Goal: Task Accomplishment & Management: Manage account settings

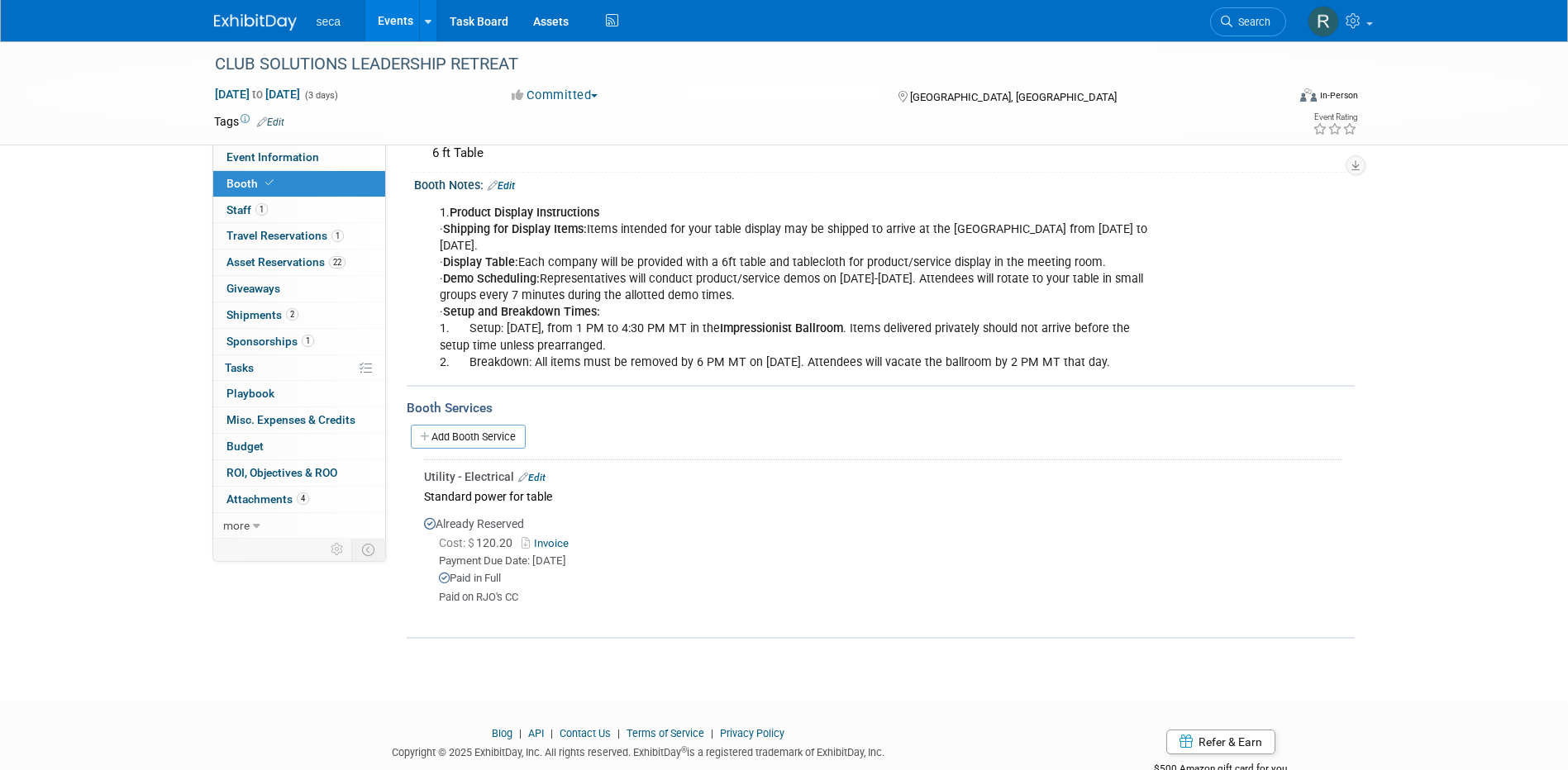
click at [395, 23] on link "Events" at bounding box center [395, 21] width 61 height 42
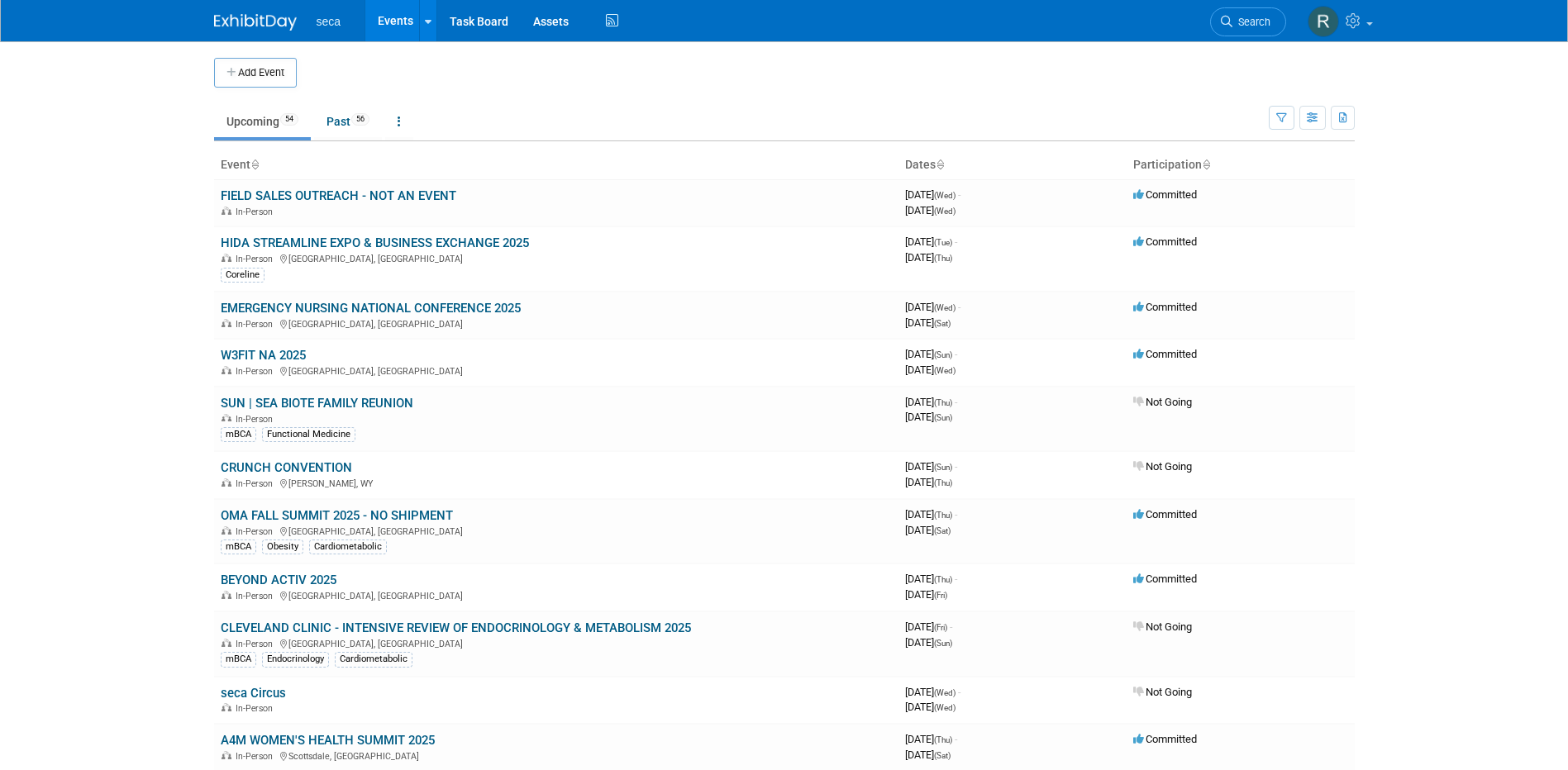
click at [250, 120] on link "Upcoming 54" at bounding box center [262, 121] width 97 height 32
click at [1281, 111] on button "button" at bounding box center [1281, 118] width 25 height 24
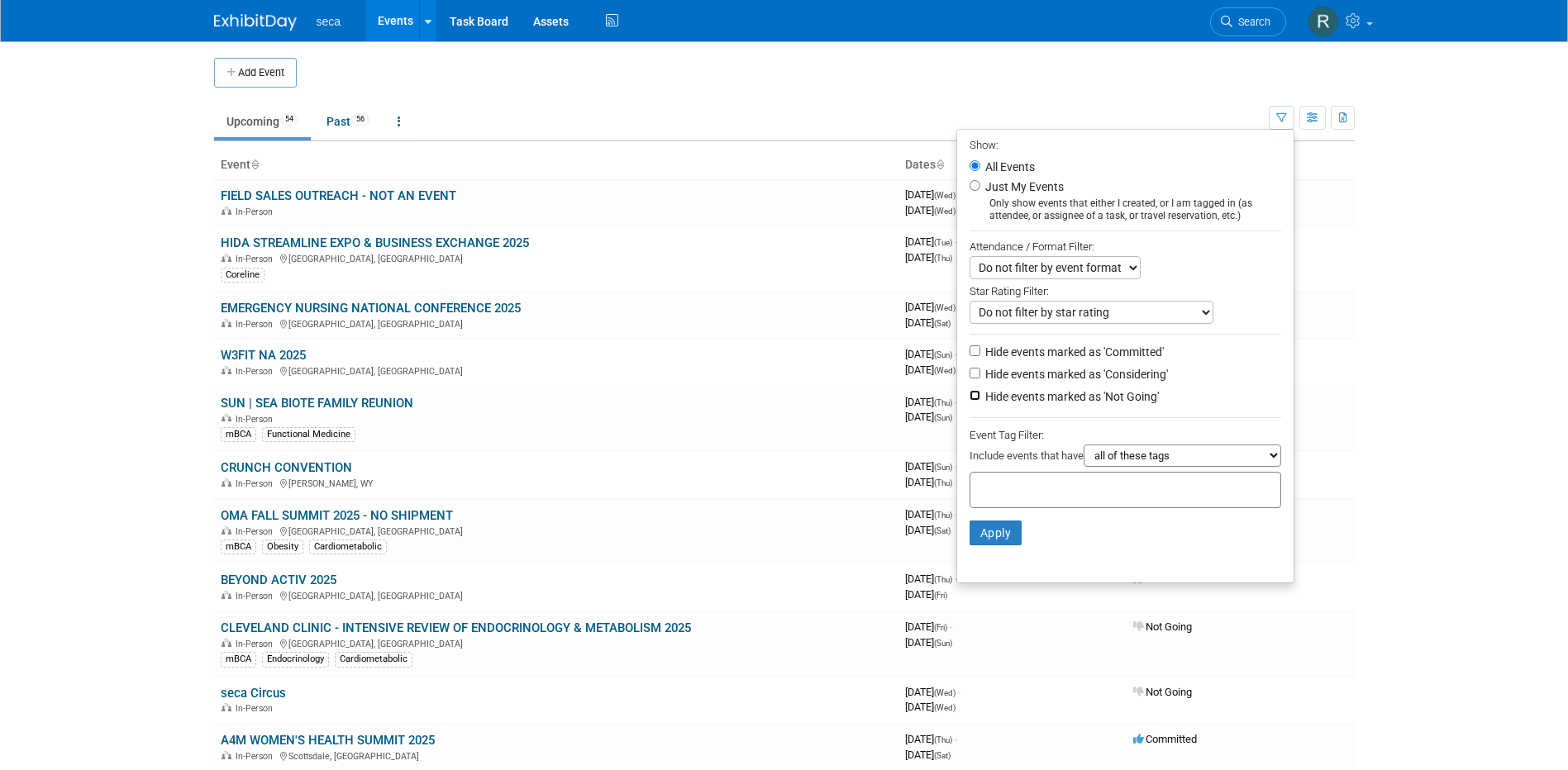
click at [970, 398] on input "Hide events marked as 'Not Going'" at bounding box center [975, 395] width 11 height 11
checkbox input "true"
click at [970, 378] on input "Hide events marked as 'Considering'" at bounding box center [975, 374] width 11 height 11
checkbox input "true"
click at [989, 534] on button "Apply" at bounding box center [996, 533] width 52 height 24
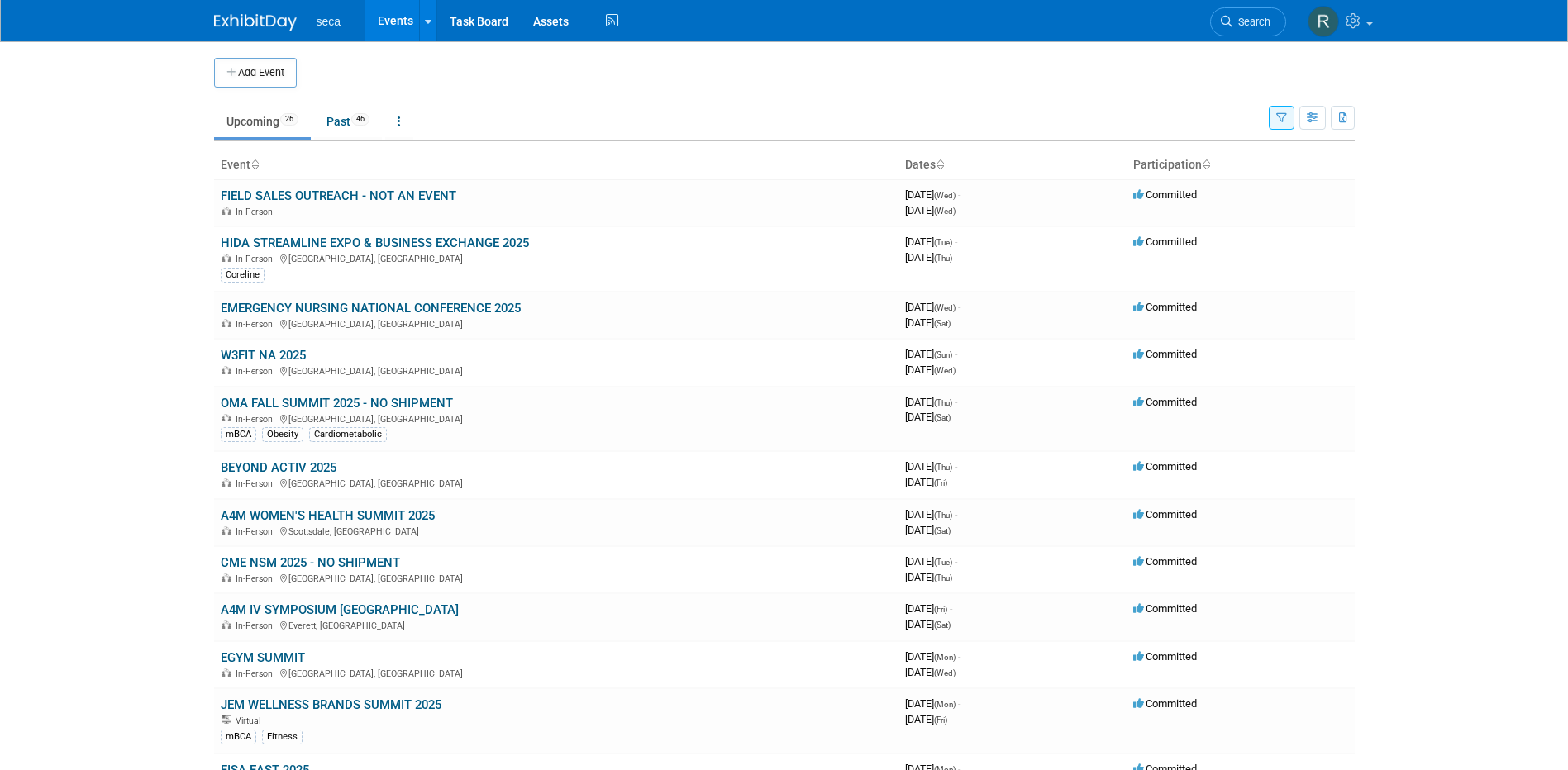
click at [1285, 113] on icon "button" at bounding box center [1281, 119] width 11 height 11
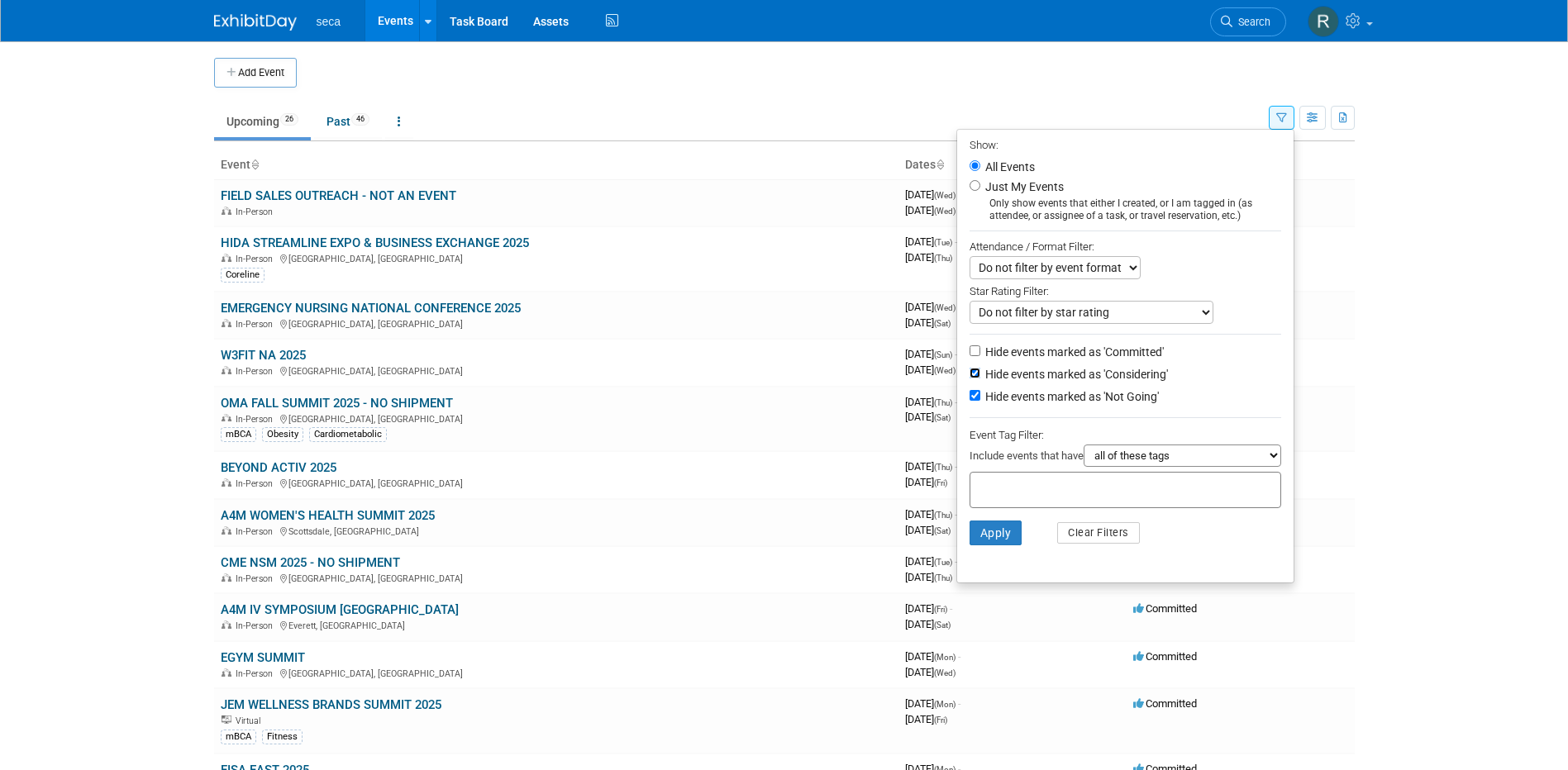
click at [970, 377] on input "Hide events marked as 'Considering'" at bounding box center [975, 374] width 11 height 11
checkbox input "false"
click at [982, 537] on button "Apply" at bounding box center [996, 533] width 52 height 24
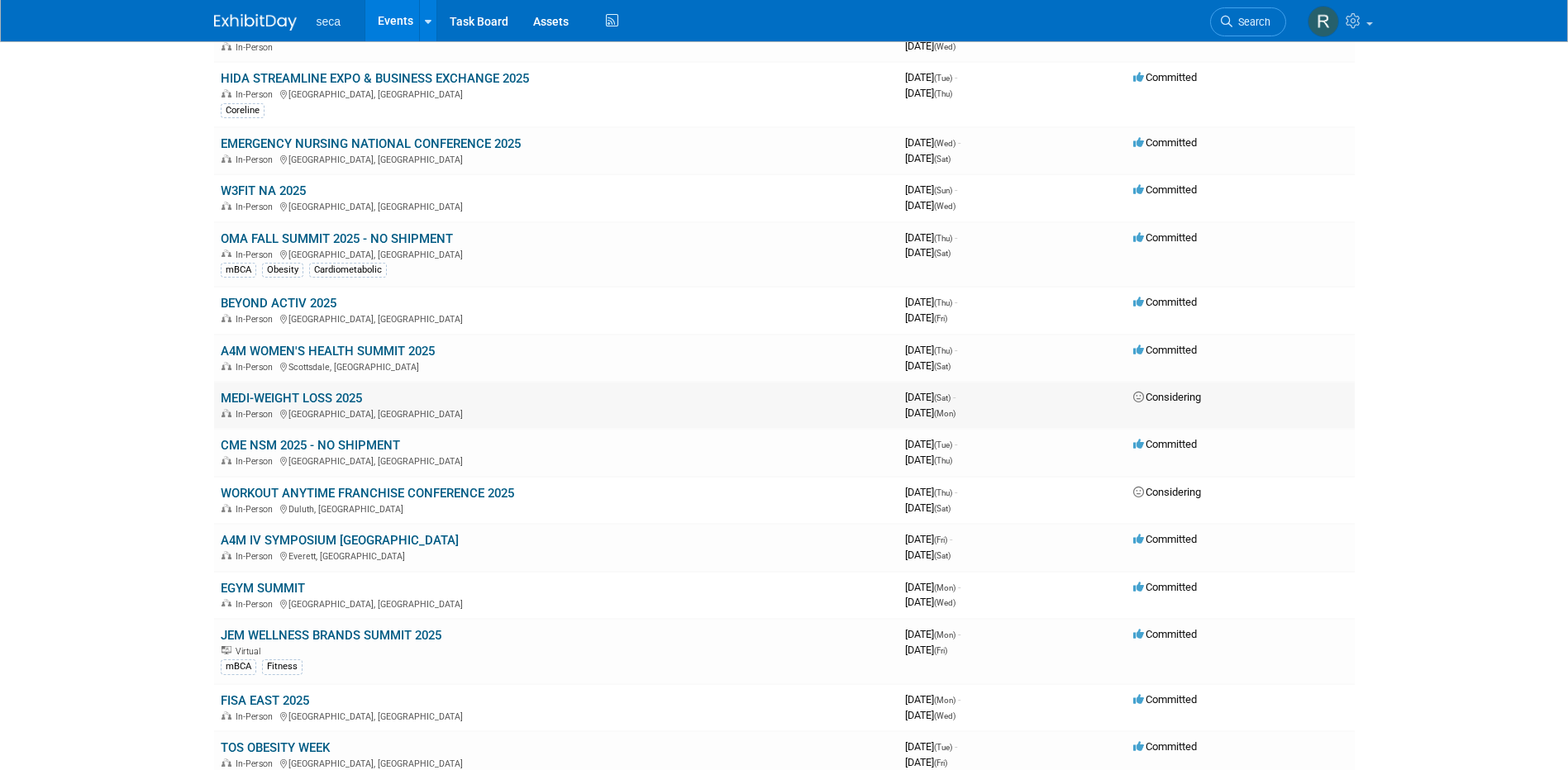
scroll to position [166, 0]
click at [328, 389] on td "MEDI-WEIGHT LOSS 2025 In-Person Tampa, FL" at bounding box center [556, 404] width 684 height 47
click at [331, 396] on link "MEDI-WEIGHT LOSS 2025" at bounding box center [291, 397] width 141 height 14
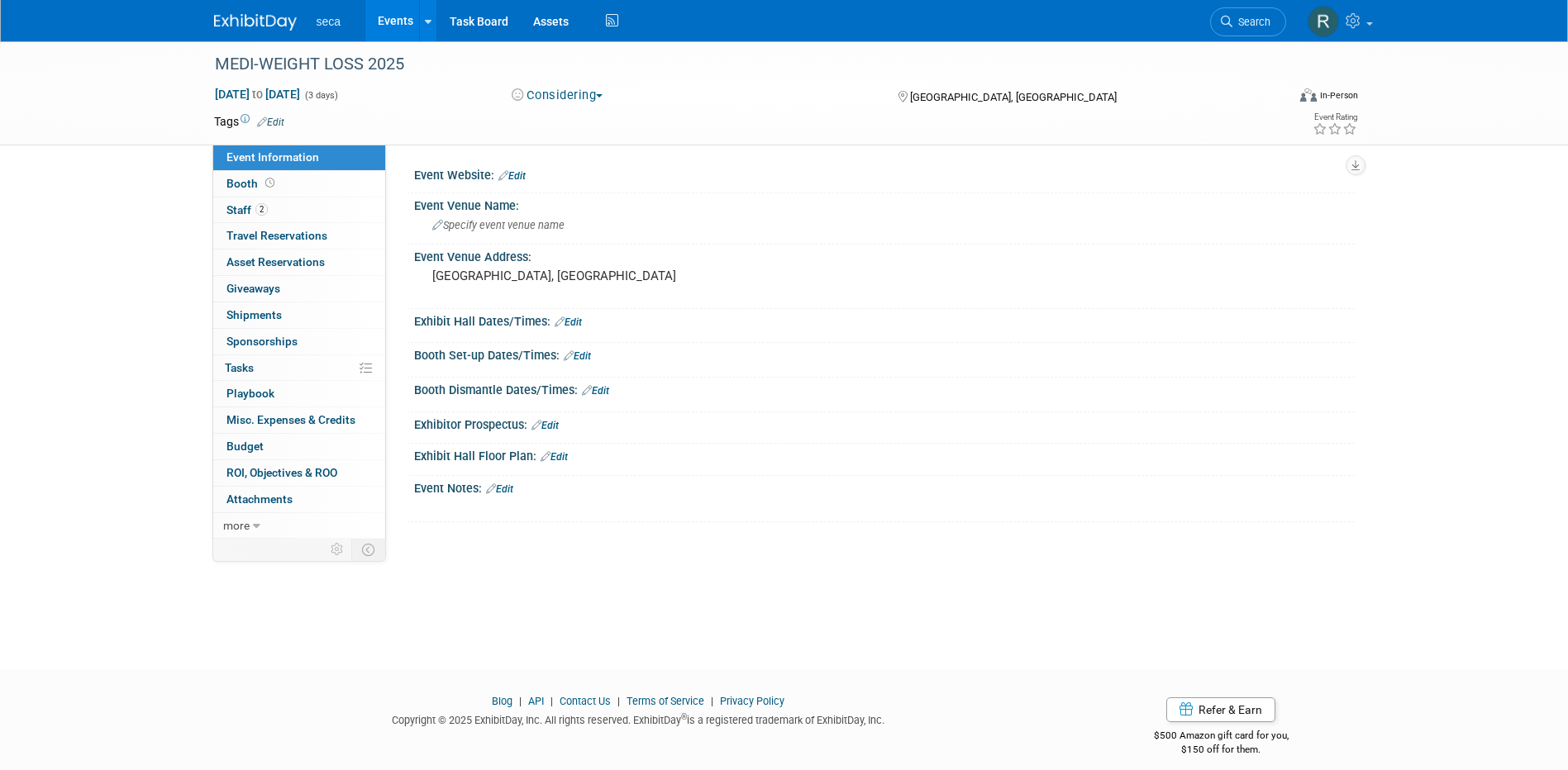
click at [583, 100] on button "Considering" at bounding box center [557, 95] width 103 height 17
click at [572, 122] on link "Committed" at bounding box center [572, 122] width 130 height 24
click at [506, 487] on link "Edit" at bounding box center [499, 489] width 27 height 12
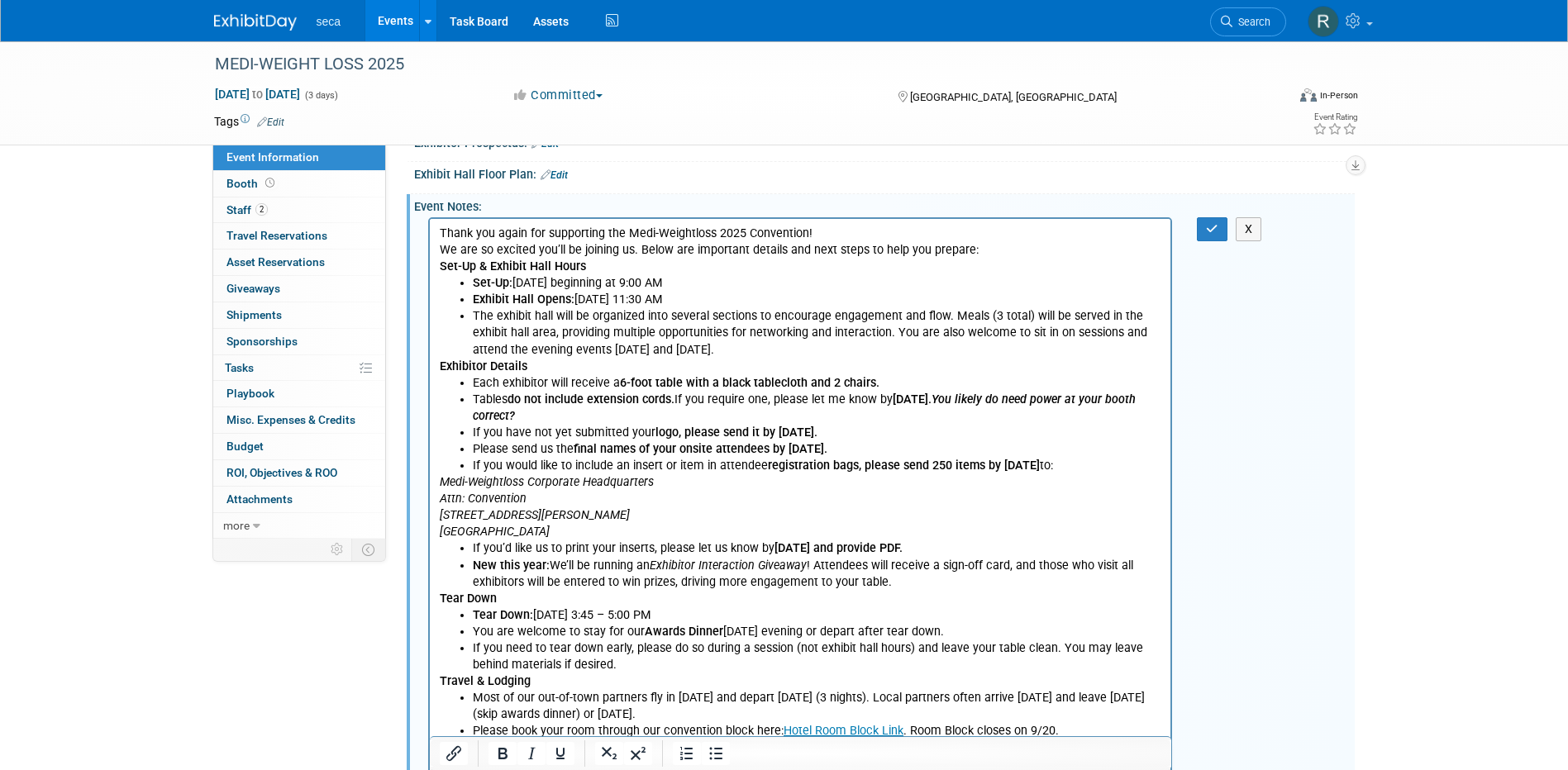
scroll to position [38, 0]
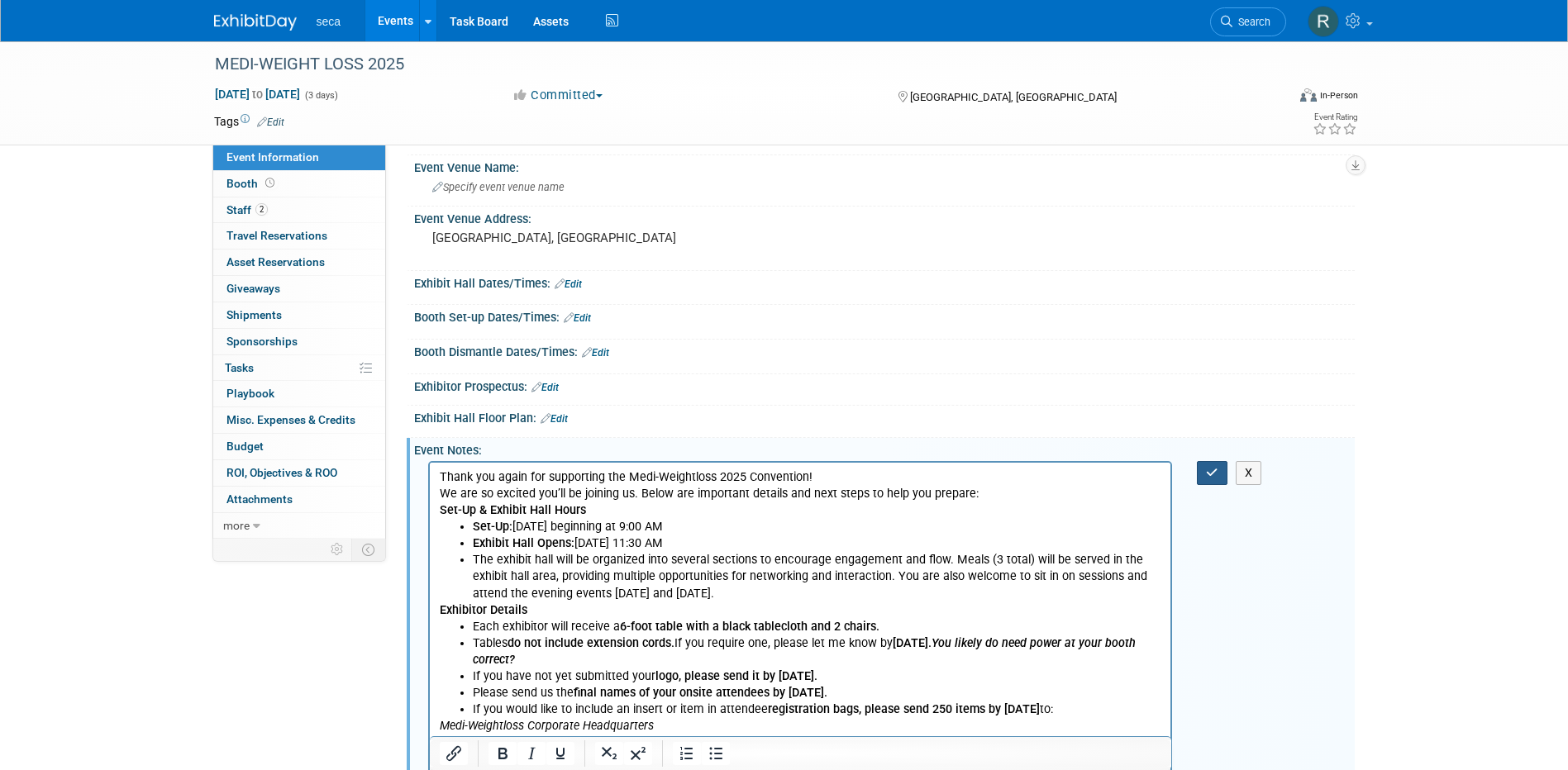
click at [1203, 478] on button "button" at bounding box center [1212, 473] width 31 height 24
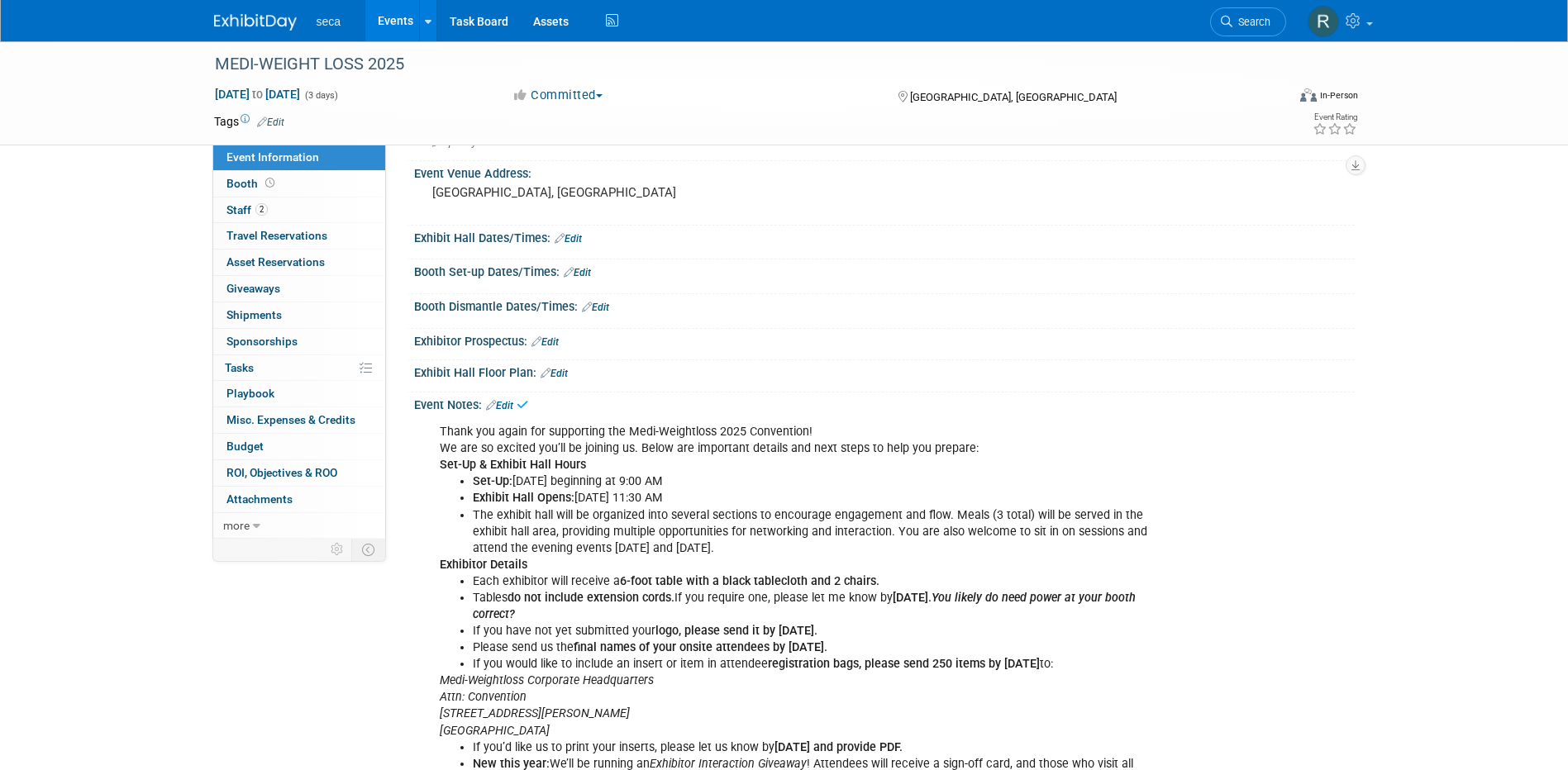
scroll to position [120, 0]
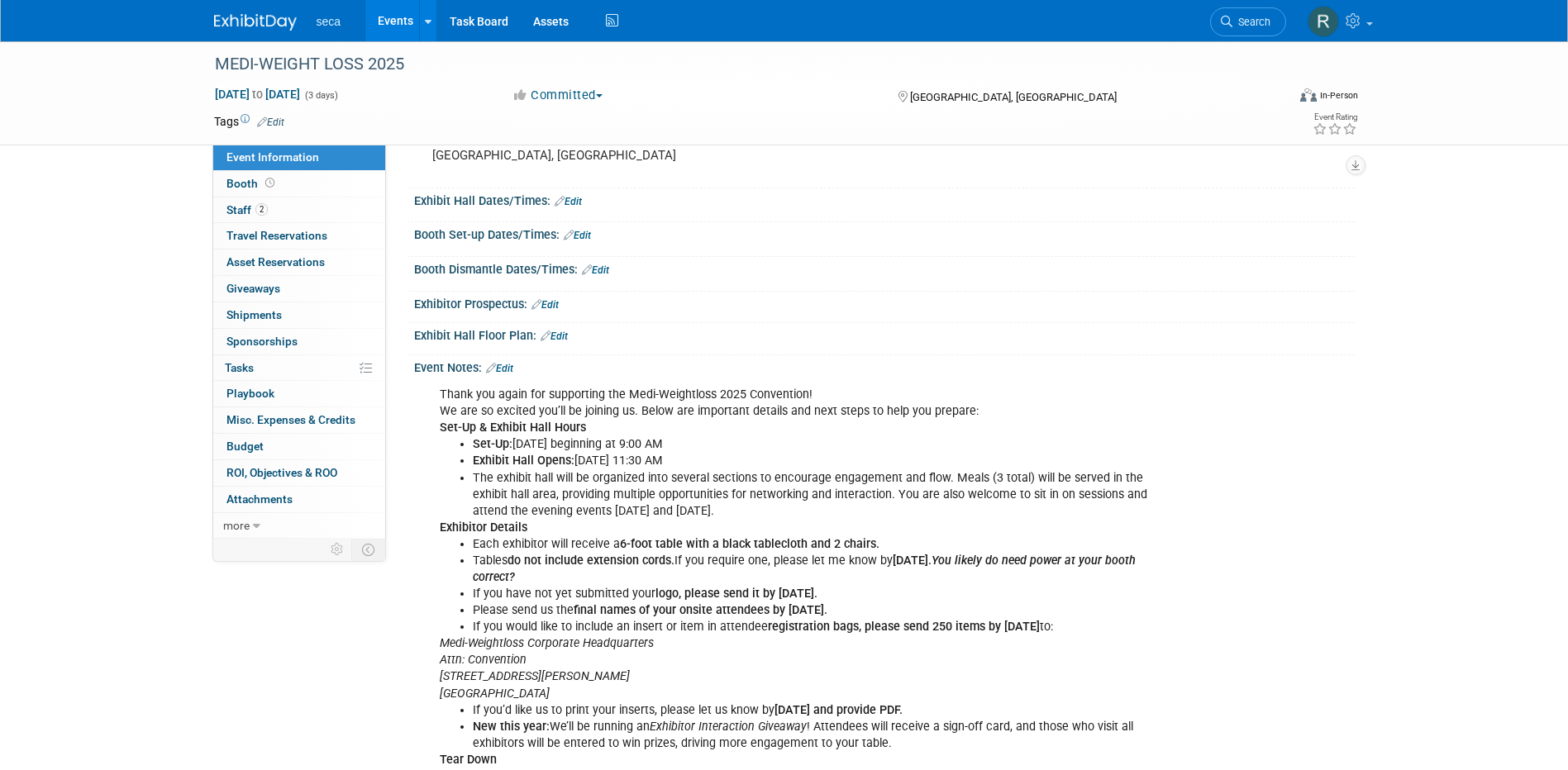
click at [585, 234] on link "Edit" at bounding box center [577, 235] width 27 height 12
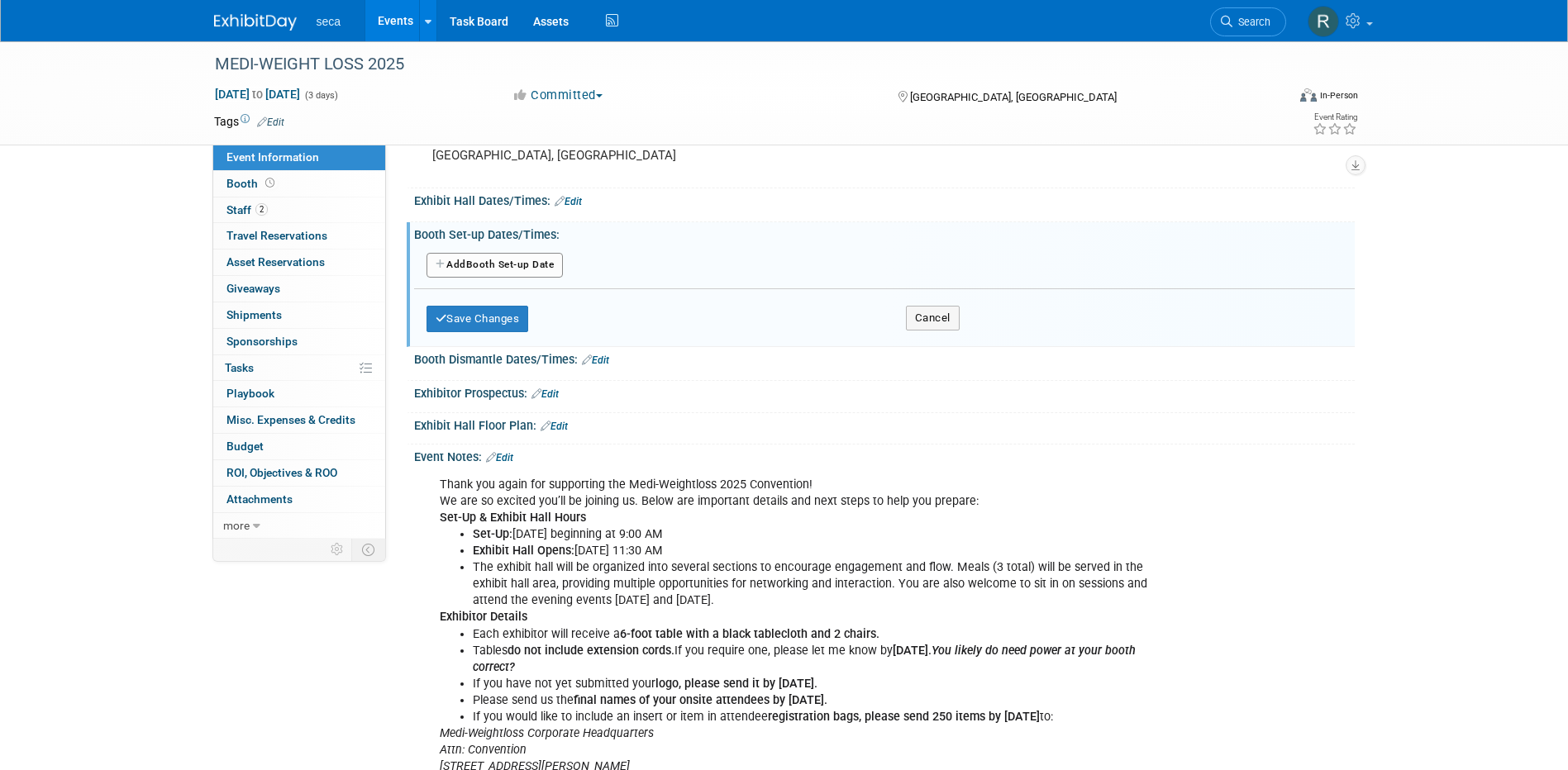
click at [494, 264] on button "Add Another Booth Set-up Date" at bounding box center [495, 265] width 138 height 24
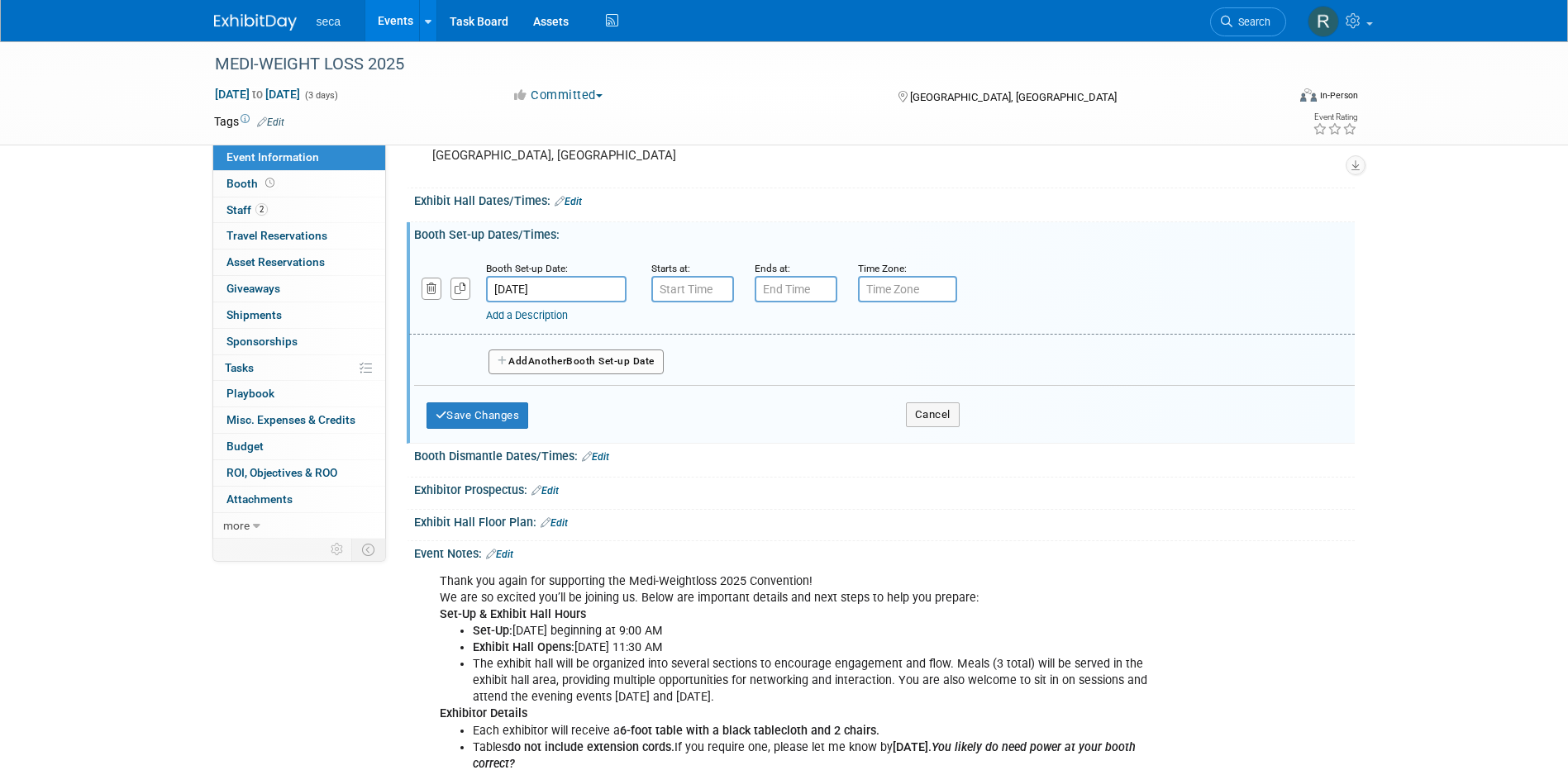
click at [541, 289] on input "[DATE]" at bounding box center [556, 289] width 140 height 26
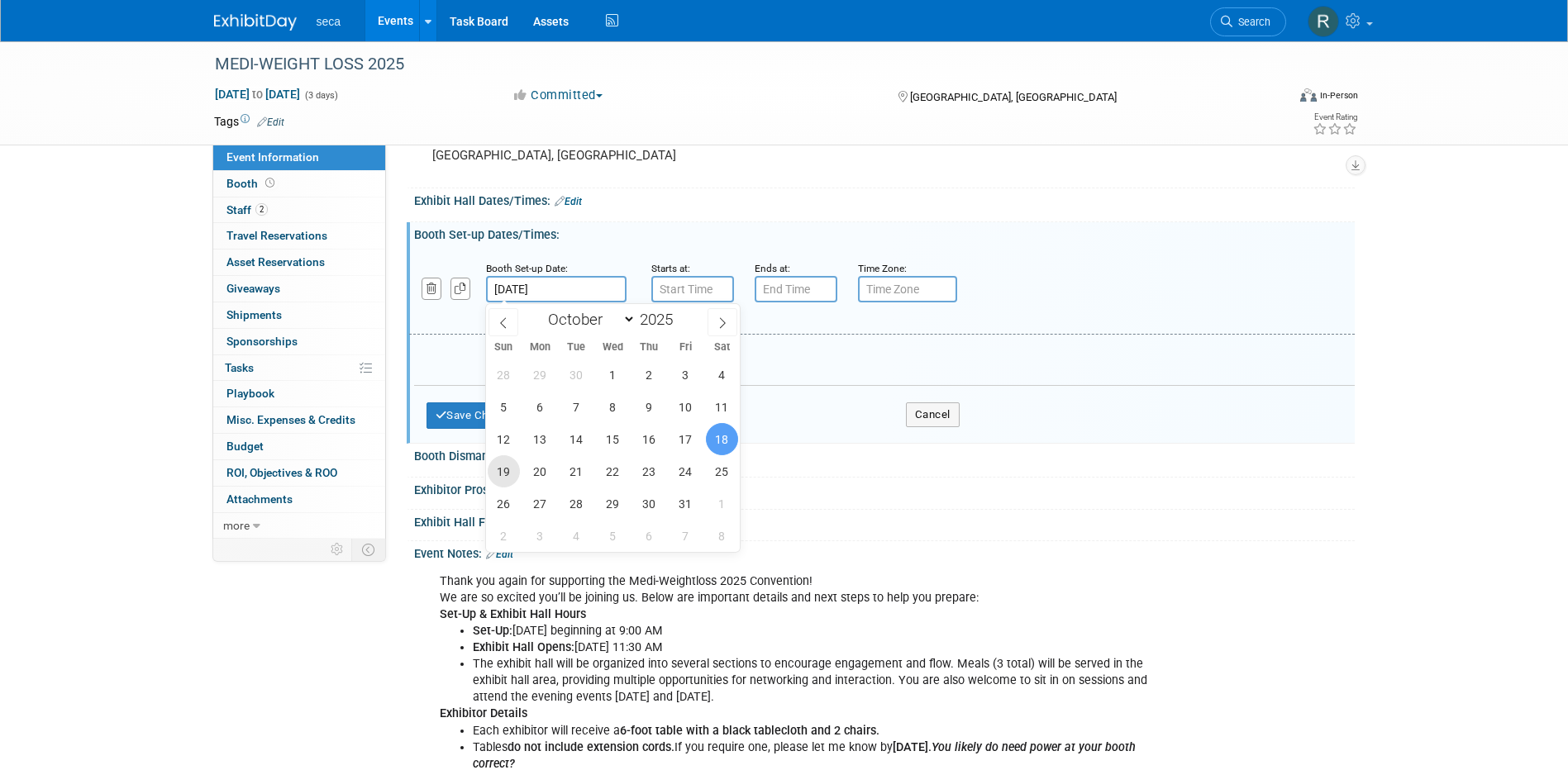
click at [502, 466] on span "19" at bounding box center [504, 471] width 33 height 33
type input "[DATE]"
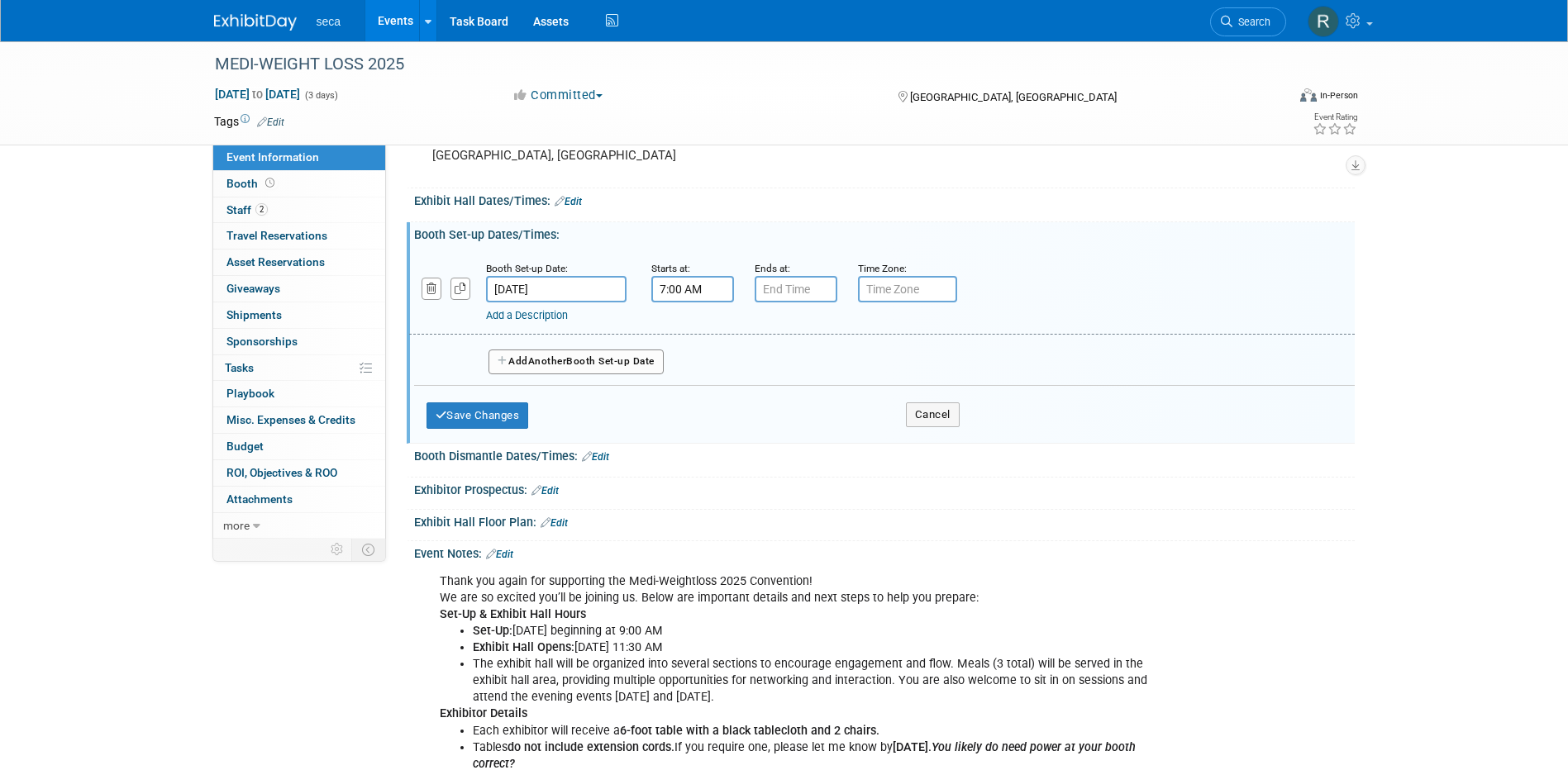
click at [672, 290] on input "7:00 AM" at bounding box center [692, 289] width 82 height 26
click at [691, 376] on span "07" at bounding box center [689, 365] width 32 height 30
click at [733, 414] on td "09" at bounding box center [735, 419] width 52 height 44
type input "9:00 AM"
click at [1004, 347] on div "Add Another Booth Set-up Date" at bounding box center [885, 356] width 941 height 43
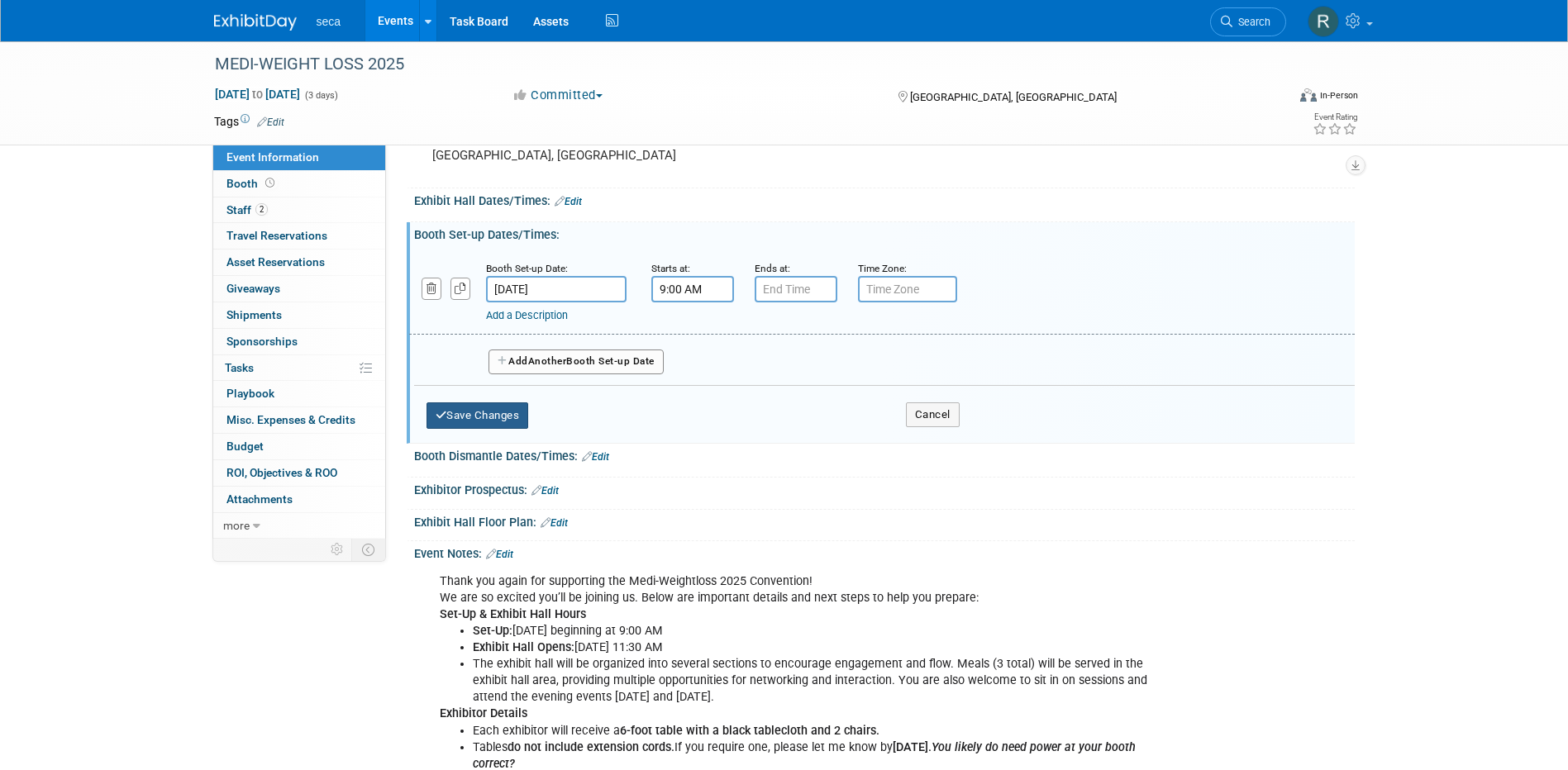
click at [496, 416] on button "Save Changes" at bounding box center [477, 415] width 102 height 26
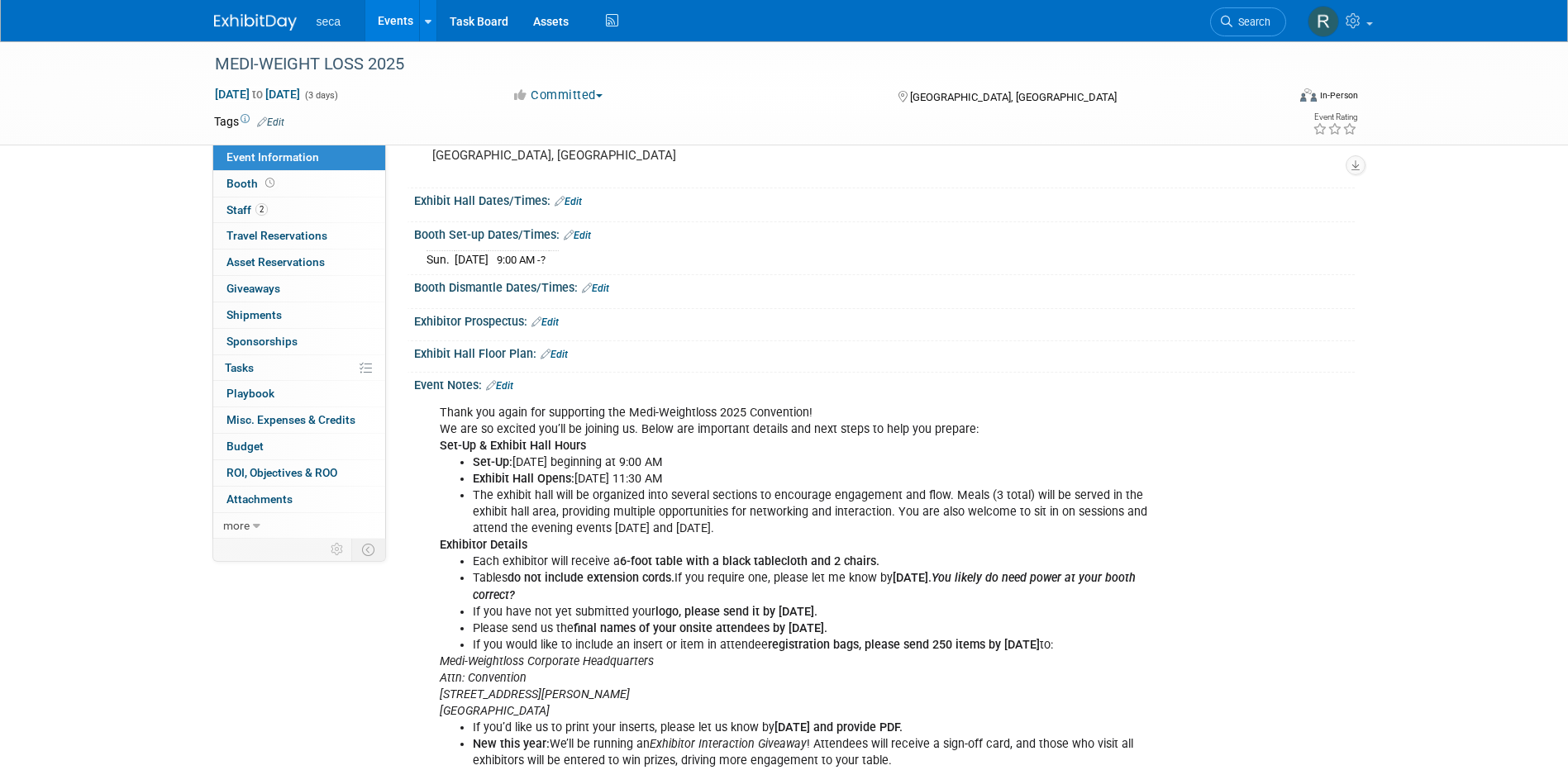
click at [603, 287] on link "Edit" at bounding box center [595, 288] width 27 height 12
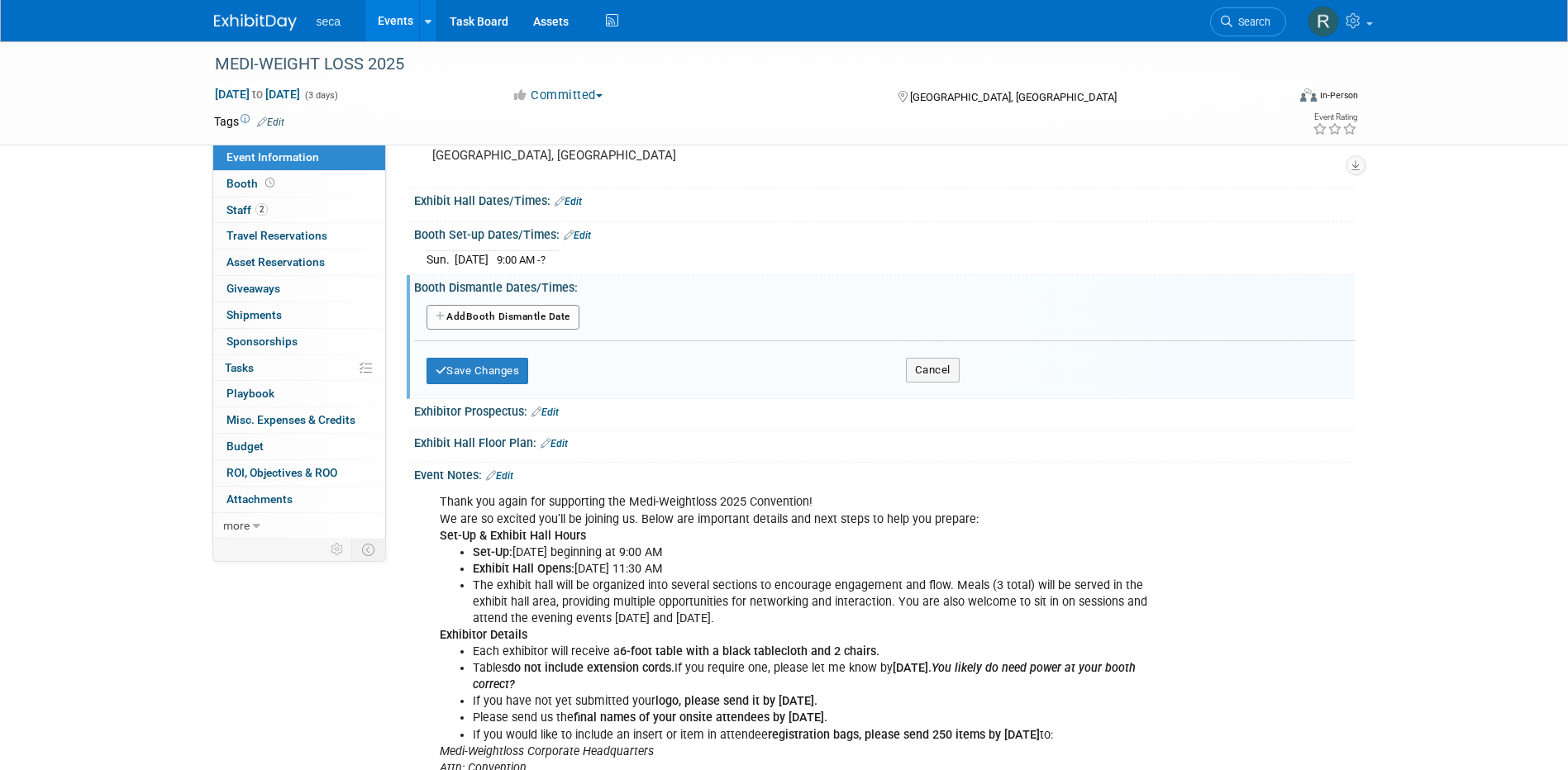
click at [507, 320] on button "Add Another Booth Dismantle Date" at bounding box center [502, 317] width 153 height 24
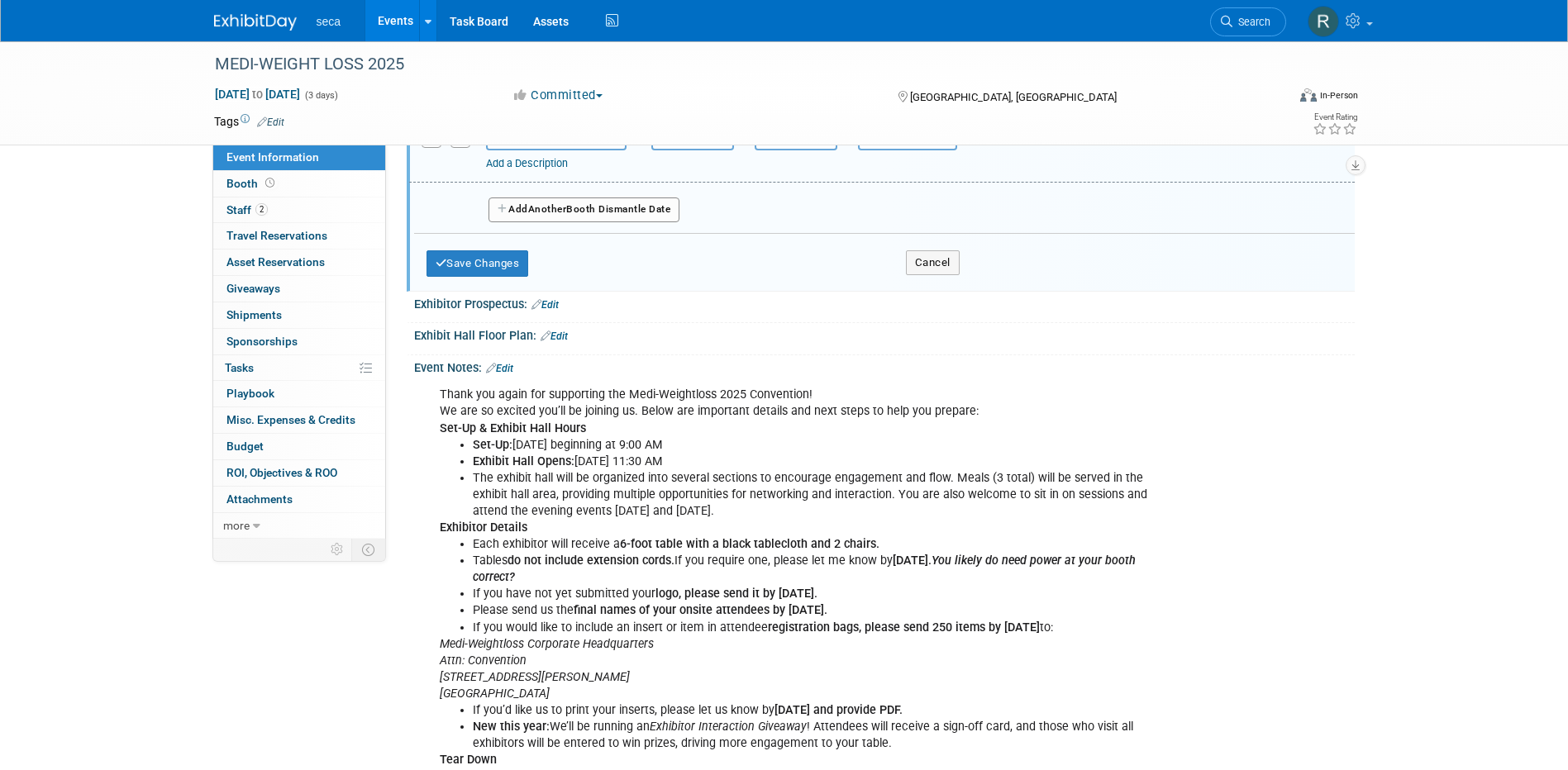
scroll to position [82, 0]
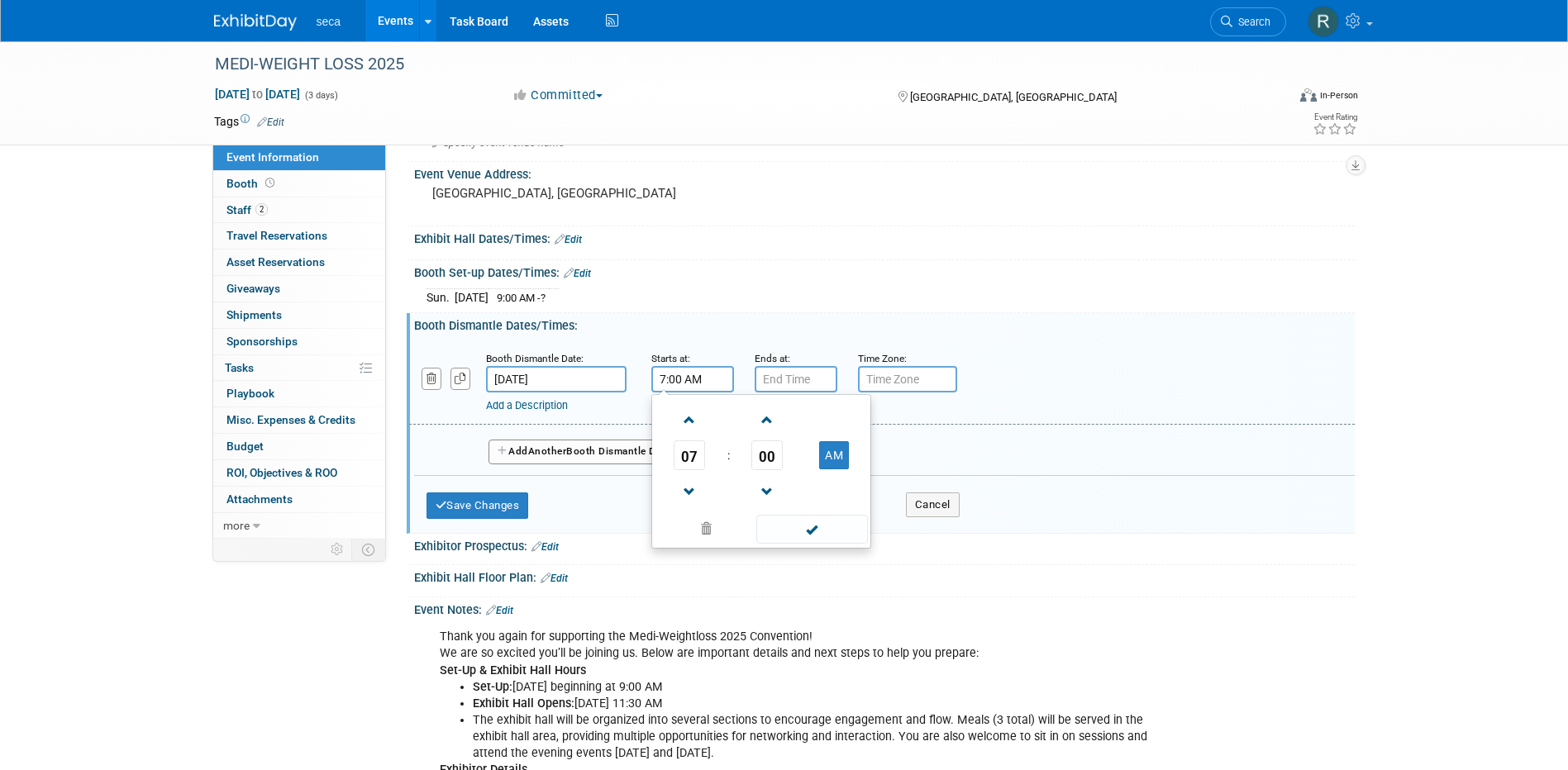
click at [711, 378] on input "7:00 AM" at bounding box center [692, 379] width 82 height 26
click at [694, 452] on span "07" at bounding box center [689, 455] width 32 height 30
click at [832, 417] on td "03" at bounding box center [841, 420] width 52 height 44
click at [752, 449] on span "00" at bounding box center [766, 455] width 32 height 30
drag, startPoint x: 741, startPoint y: 507, endPoint x: 759, endPoint y: 479, distance: 33.3
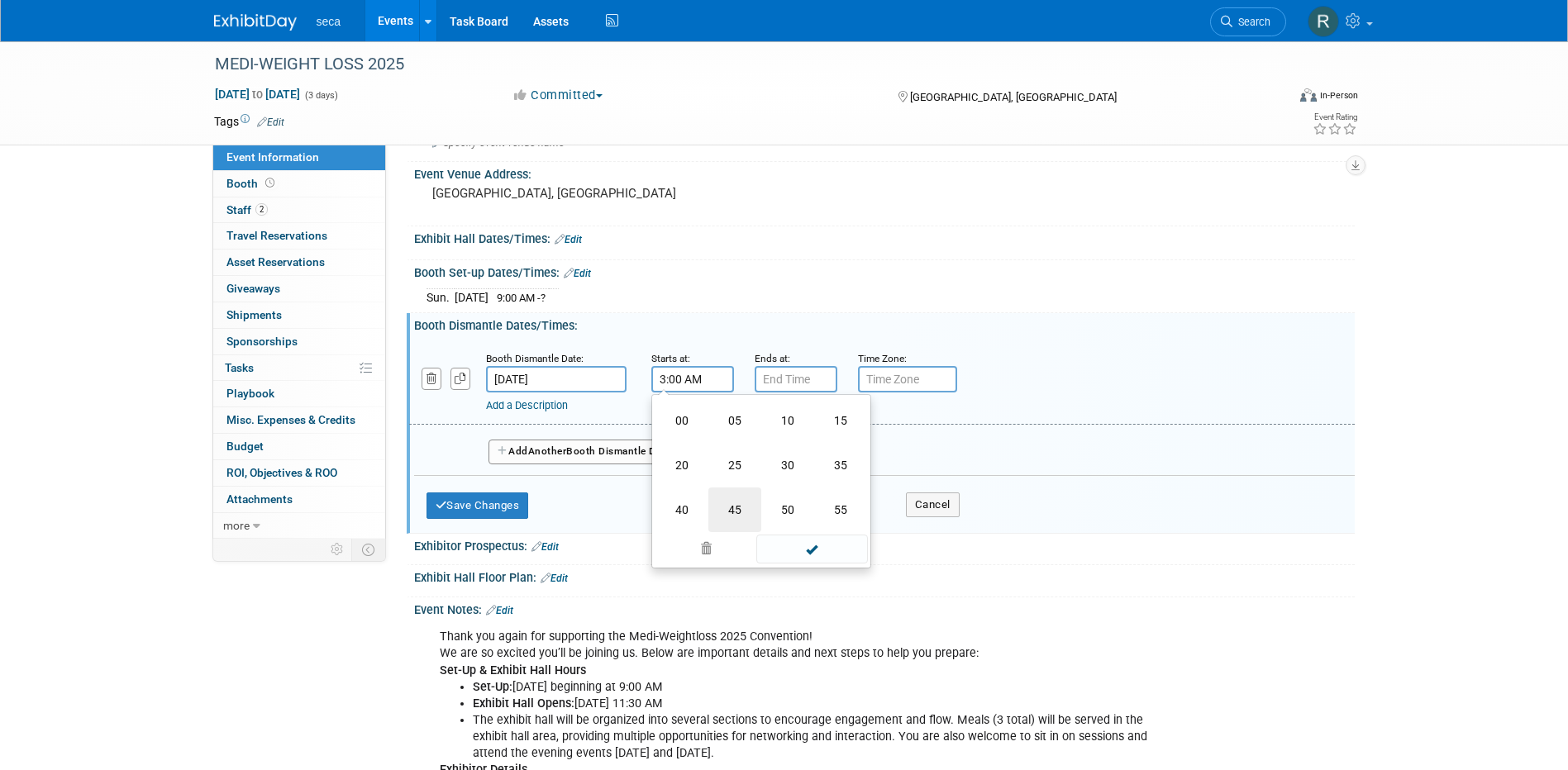
click at [740, 506] on td "45" at bounding box center [735, 509] width 52 height 44
click at [824, 452] on button "AM" at bounding box center [833, 455] width 30 height 28
type input "3:45 PM"
click at [791, 375] on input "7:00 PM" at bounding box center [795, 379] width 82 height 26
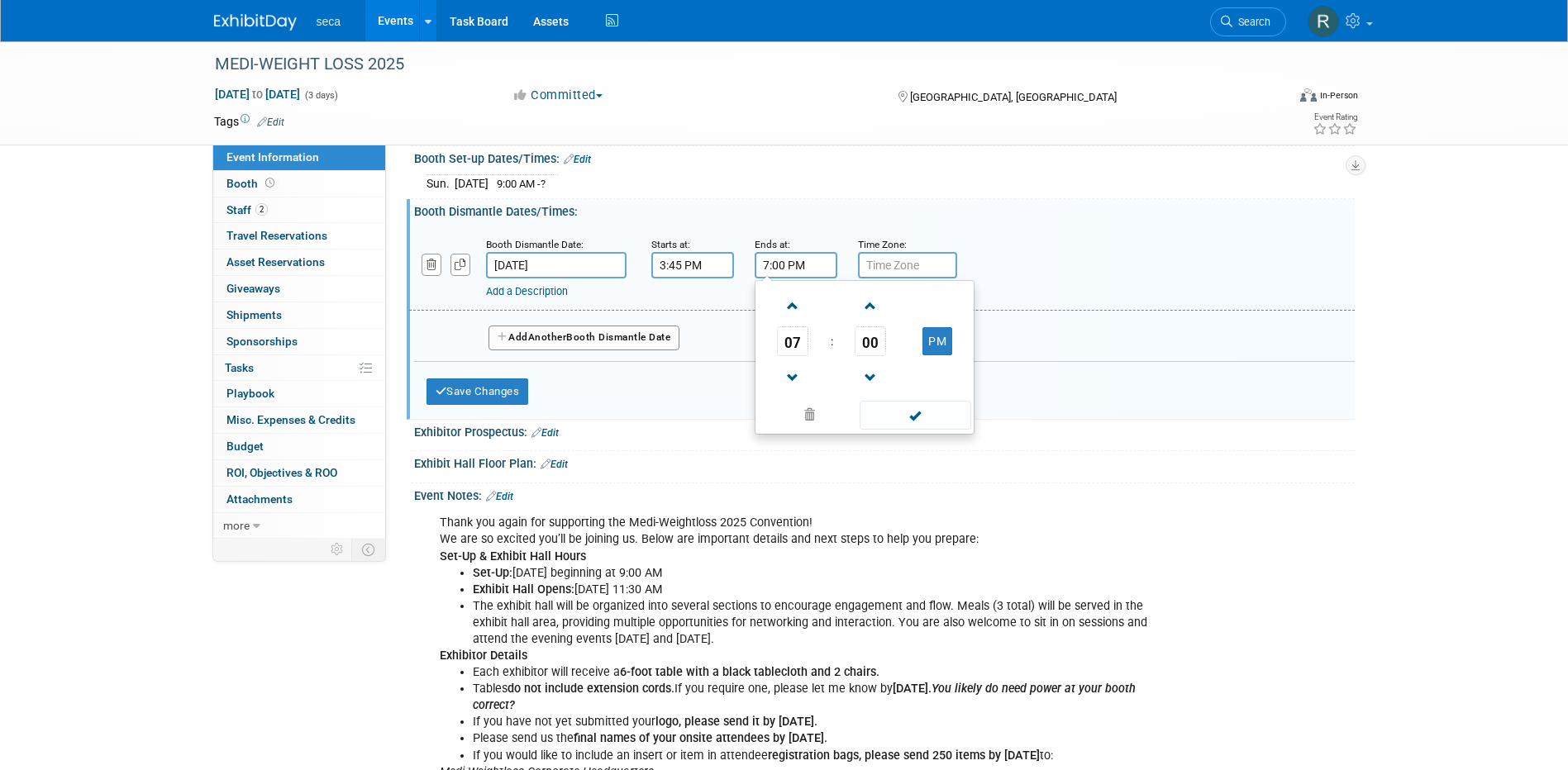
scroll to position [0, 0]
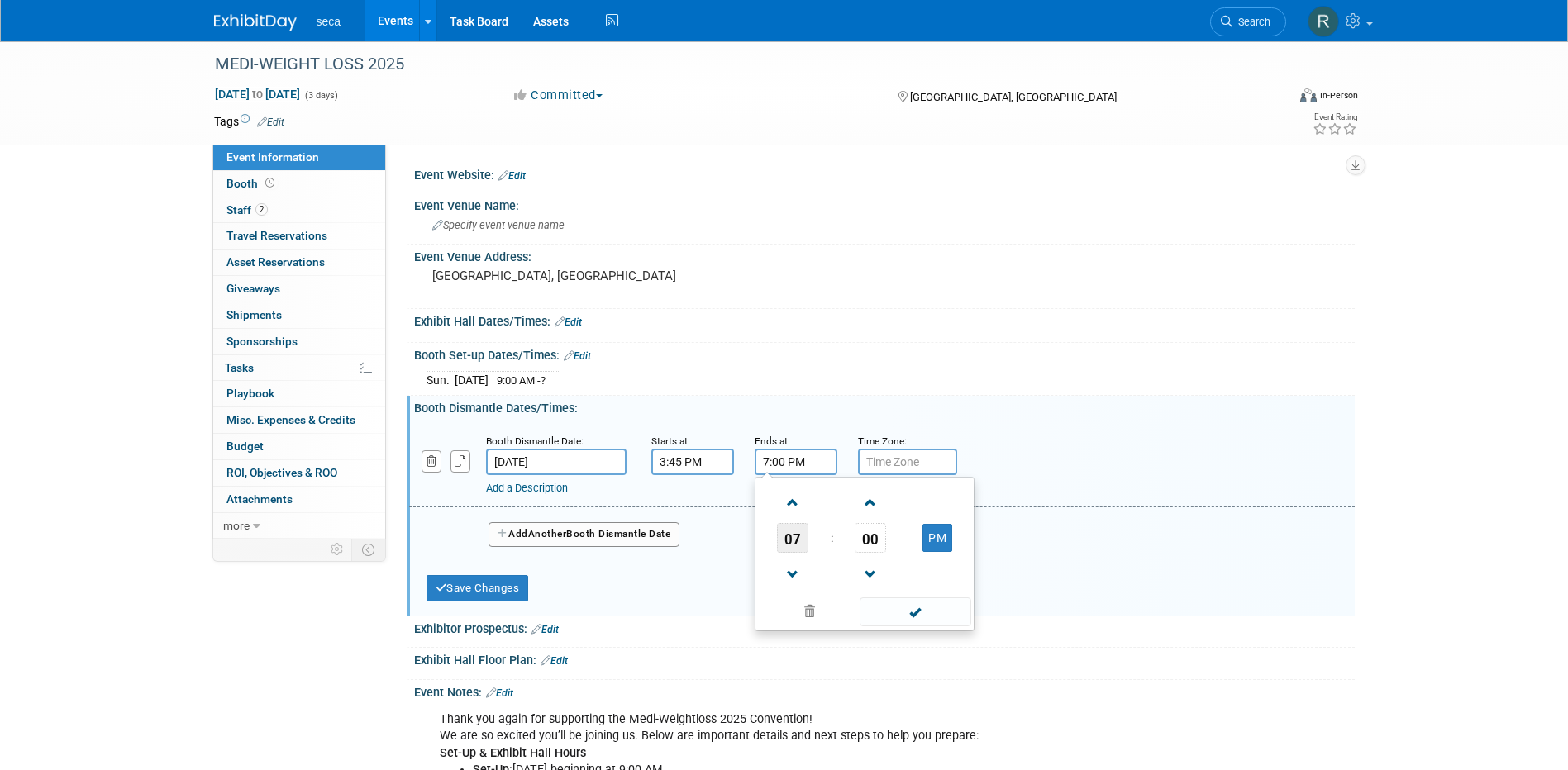
click at [787, 540] on span "07" at bounding box center [793, 537] width 32 height 30
click at [842, 543] on td "05" at bounding box center [838, 547] width 52 height 44
type input "5:00 PM"
click at [1038, 471] on div "Add a Description Description:" at bounding box center [881, 464] width 970 height 63
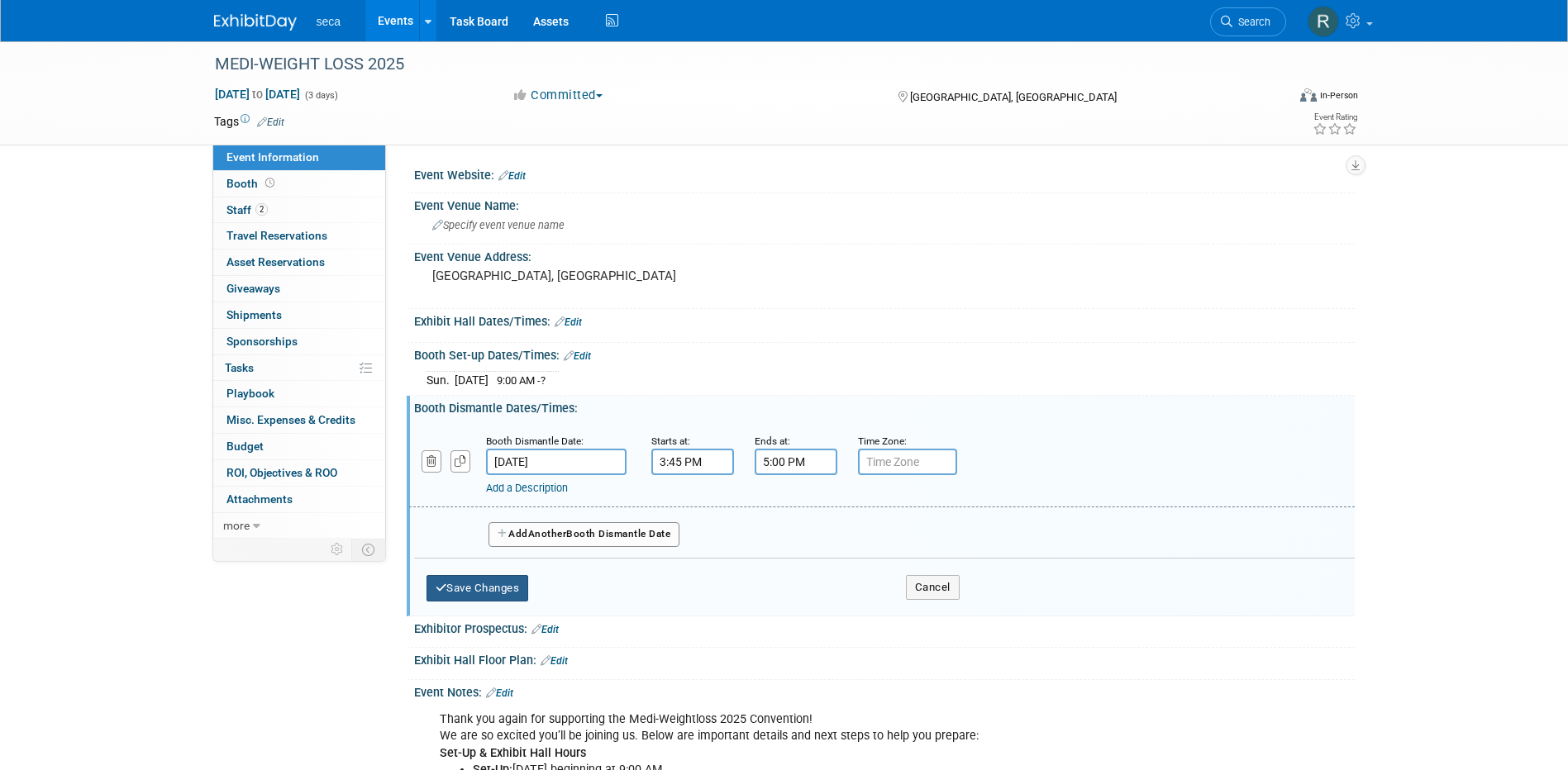
drag, startPoint x: 502, startPoint y: 578, endPoint x: 625, endPoint y: 573, distance: 123.1
click at [501, 578] on button "Save Changes" at bounding box center [477, 588] width 102 height 26
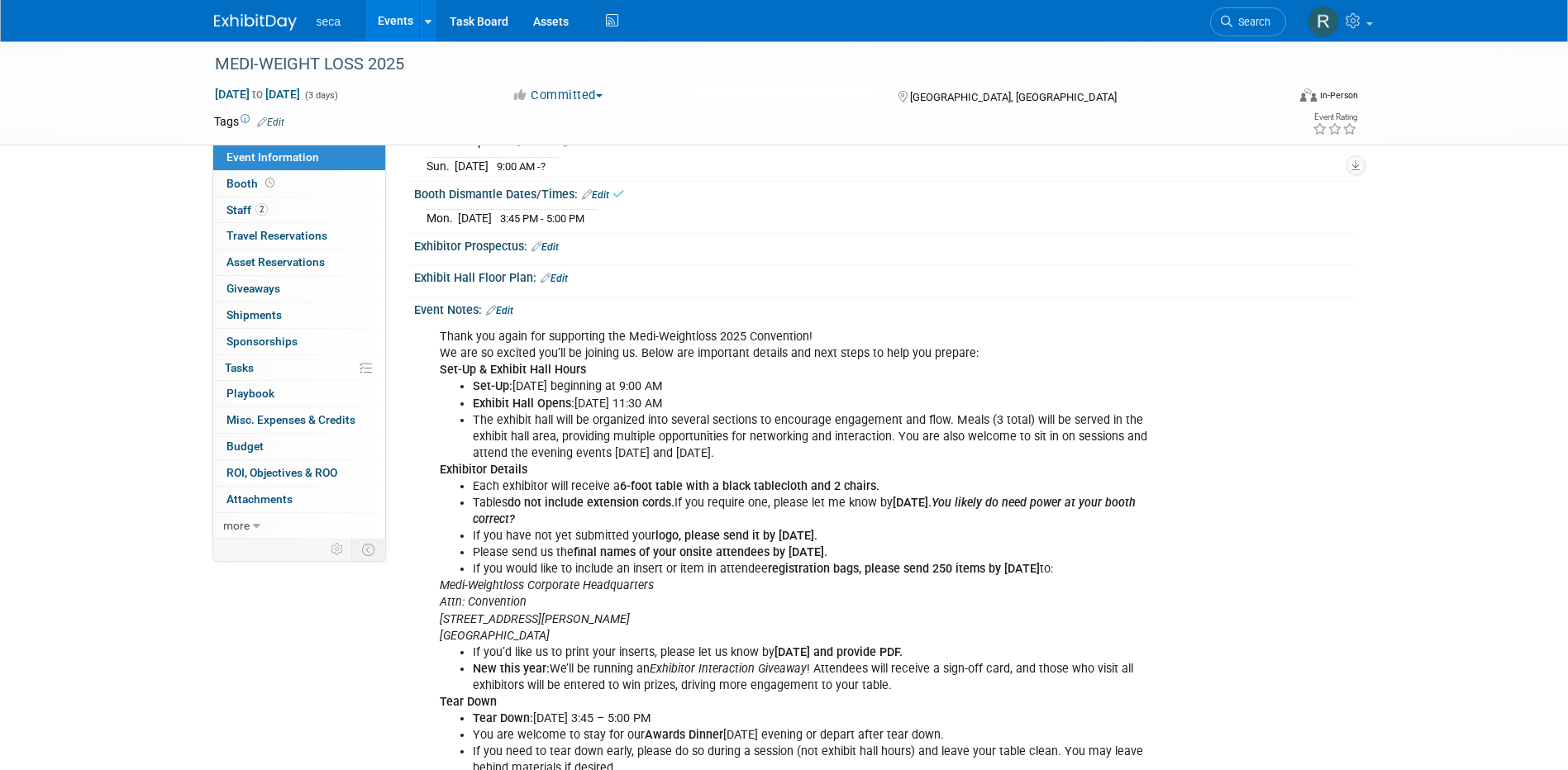
scroll to position [248, 0]
